Goal: Navigation & Orientation: Find specific page/section

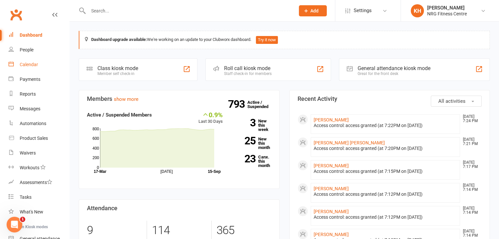
click at [32, 63] on div "Calendar" at bounding box center [29, 64] width 18 height 5
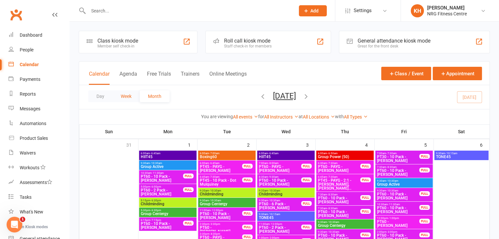
drag, startPoint x: 126, startPoint y: 97, endPoint x: 146, endPoint y: 96, distance: 19.7
click at [126, 97] on button "Week" at bounding box center [125, 96] width 27 height 12
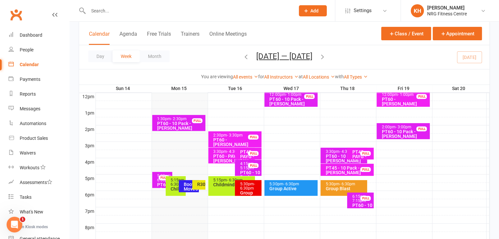
scroll to position [240, 0]
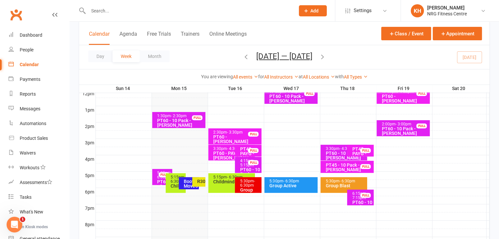
click at [188, 185] on div "Booty Moves" at bounding box center [190, 183] width 14 height 9
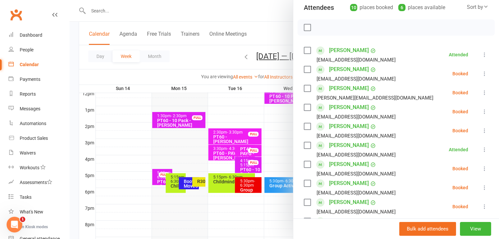
scroll to position [76, 0]
click at [200, 181] on div at bounding box center [283, 119] width 429 height 239
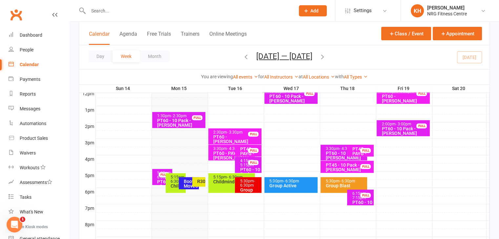
click at [200, 181] on div "R30" at bounding box center [201, 181] width 8 height 5
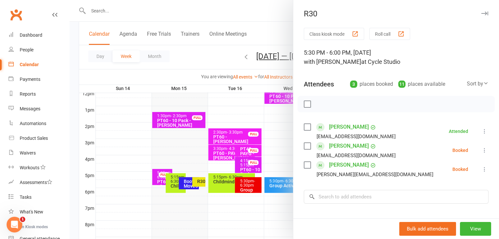
click at [481, 13] on icon "button" at bounding box center [484, 13] width 7 height 4
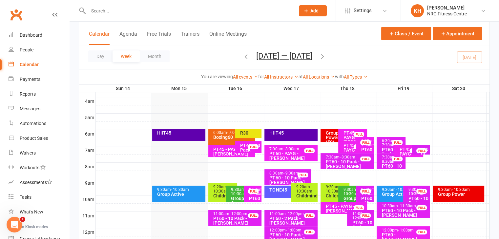
scroll to position [102, 0]
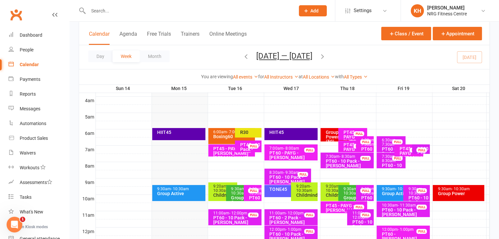
click at [252, 130] on div "R30" at bounding box center [249, 132] width 21 height 5
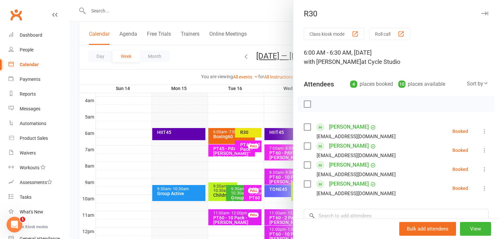
click at [481, 14] on icon "button" at bounding box center [484, 13] width 7 height 4
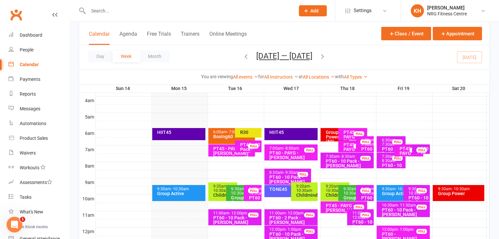
click at [219, 130] on div "6:00am - 7:00am" at bounding box center [233, 132] width 41 height 4
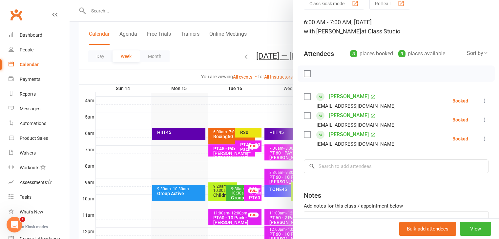
scroll to position [32, 0]
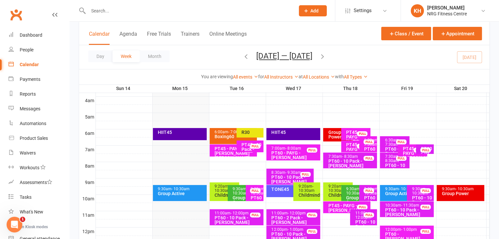
scroll to position [102, 0]
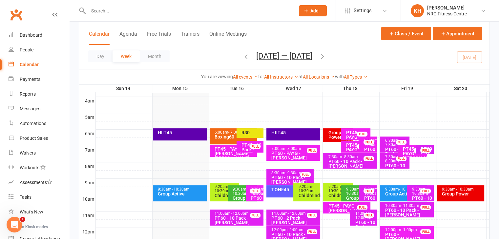
click at [228, 132] on span "- 7:00am" at bounding box center [236, 132] width 16 height 5
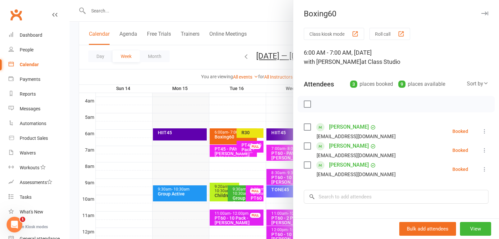
click at [481, 14] on icon "button" at bounding box center [484, 13] width 7 height 4
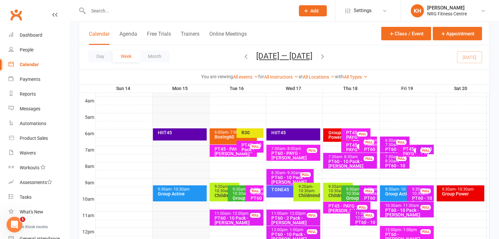
click at [223, 151] on div "PT45 - PAYG - [PERSON_NAME] [PERSON_NAME]" at bounding box center [234, 154] width 41 height 14
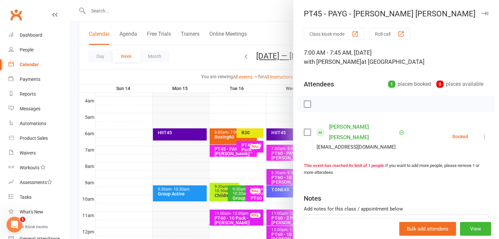
click at [481, 13] on icon "button" at bounding box center [484, 13] width 7 height 4
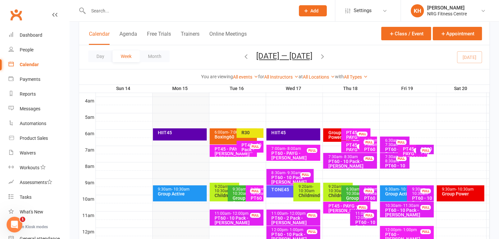
click at [239, 149] on div "PT45 - 10 Pack - Dot Mulquiney FULL" at bounding box center [249, 147] width 27 height 12
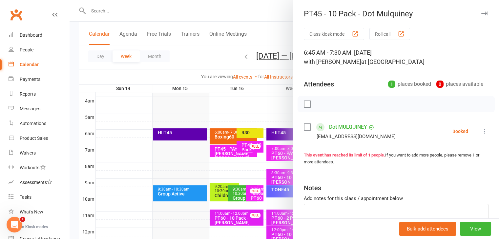
click at [225, 152] on div at bounding box center [283, 119] width 429 height 239
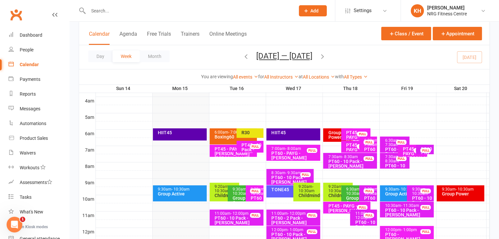
click at [225, 152] on div "PT45 - PAYG - [PERSON_NAME] [PERSON_NAME]" at bounding box center [234, 154] width 41 height 14
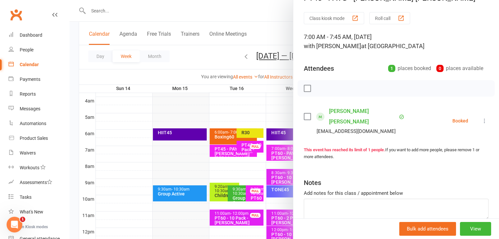
scroll to position [0, 0]
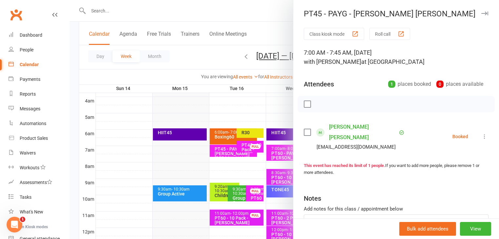
click at [481, 14] on icon "button" at bounding box center [484, 13] width 7 height 4
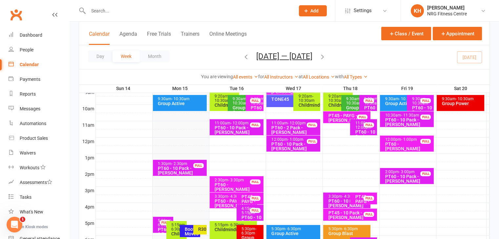
scroll to position [193, 0]
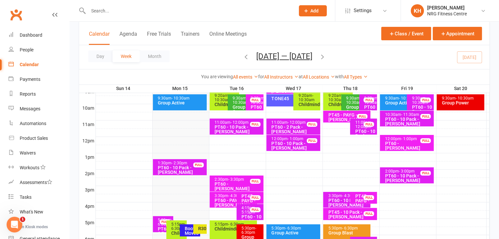
click at [240, 200] on div "PT45 - PAYG - [PERSON_NAME] FULL" at bounding box center [249, 198] width 27 height 12
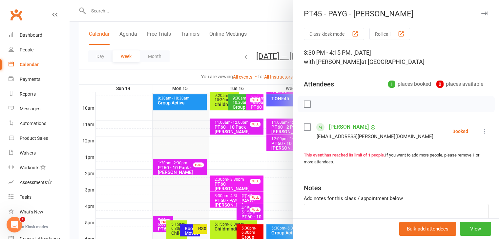
click at [481, 13] on icon "button" at bounding box center [484, 13] width 7 height 4
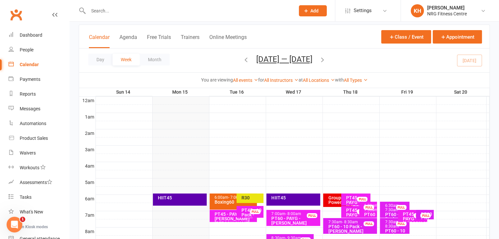
scroll to position [0, 0]
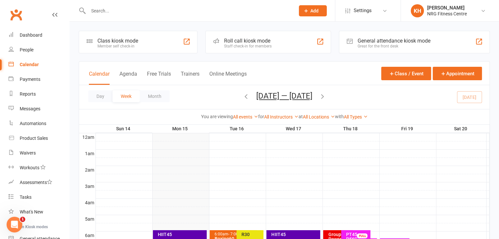
click at [470, 46] on div "General attendance kiosk mode Great for the front desk" at bounding box center [414, 42] width 151 height 23
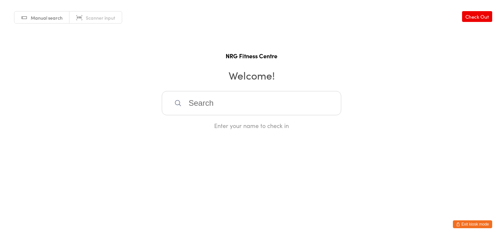
click at [479, 222] on button "Exit kiosk mode" at bounding box center [472, 225] width 39 height 8
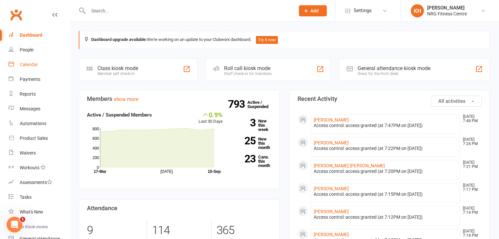
click at [26, 64] on div "Calendar" at bounding box center [29, 64] width 18 height 5
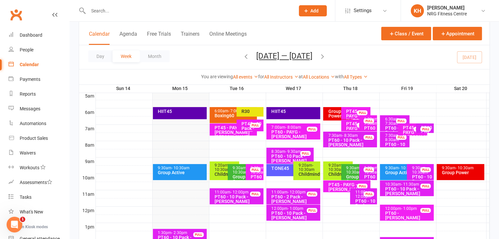
scroll to position [124, 0]
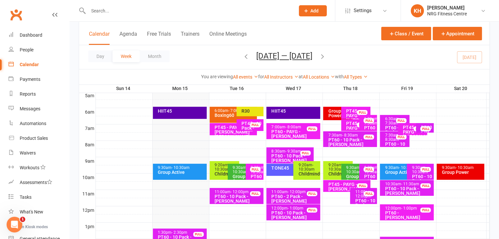
click at [236, 170] on span "- 10:30am" at bounding box center [240, 170] width 16 height 9
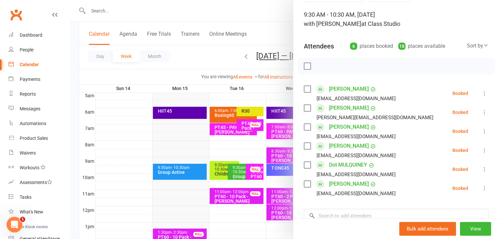
scroll to position [0, 0]
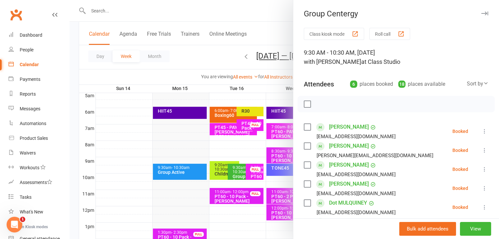
click at [481, 12] on icon "button" at bounding box center [484, 13] width 7 height 4
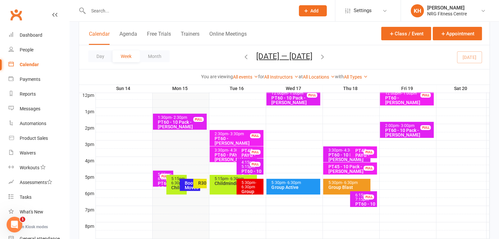
scroll to position [260, 0]
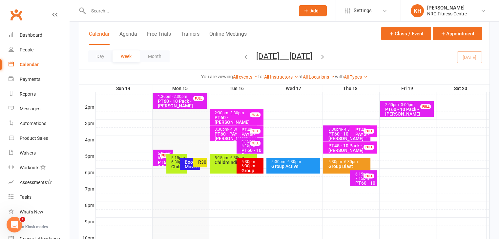
click at [185, 163] on div "Booty Moves" at bounding box center [191, 164] width 14 height 9
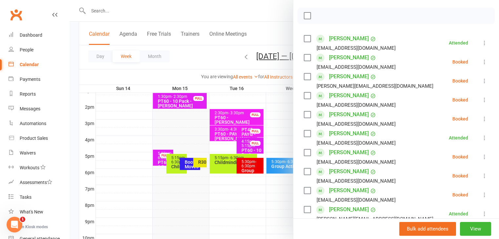
scroll to position [89, 0]
click at [340, 152] on link "Carlie Romeyn" at bounding box center [349, 152] width 40 height 10
